Goal: Transaction & Acquisition: Purchase product/service

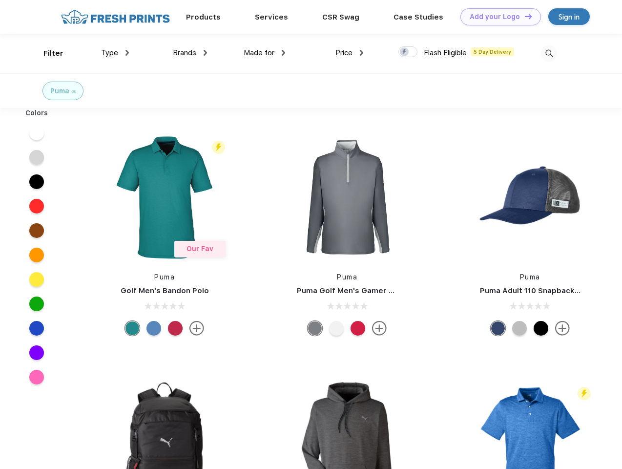
click at [497, 17] on link "Add your Logo Design Tool" at bounding box center [500, 16] width 81 height 17
click at [0, 0] on div "Design Tool" at bounding box center [0, 0] width 0 height 0
click at [524, 16] on link "Add your Logo Design Tool" at bounding box center [500, 16] width 81 height 17
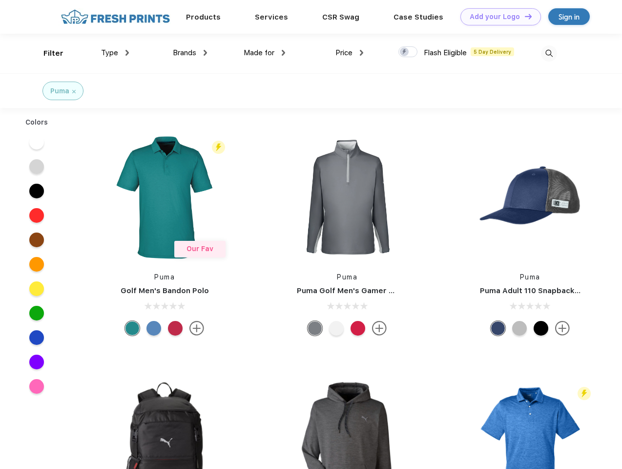
click at [47, 53] on div "Filter" at bounding box center [53, 53] width 20 height 11
click at [115, 53] on span "Type" at bounding box center [109, 52] width 17 height 9
click at [190, 53] on span "Brands" at bounding box center [184, 52] width 23 height 9
click at [265, 53] on span "Made for" at bounding box center [259, 52] width 31 height 9
click at [350, 53] on span "Price" at bounding box center [343, 52] width 17 height 9
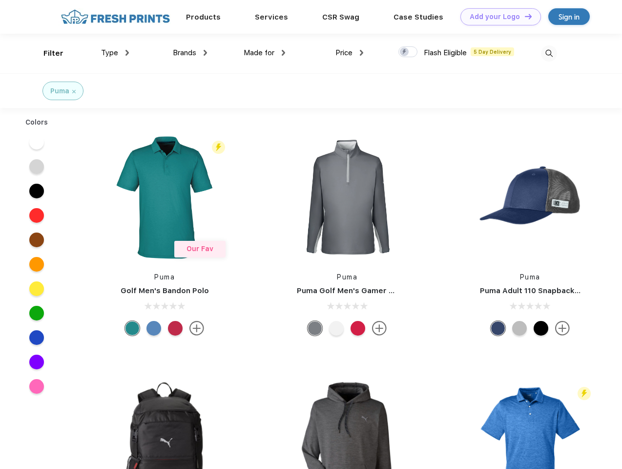
click at [408, 52] on div at bounding box center [407, 51] width 19 height 11
click at [405, 52] on input "checkbox" at bounding box center [401, 49] width 6 height 6
click at [549, 53] on img at bounding box center [549, 53] width 16 height 16
